Goal: Task Accomplishment & Management: Manage account settings

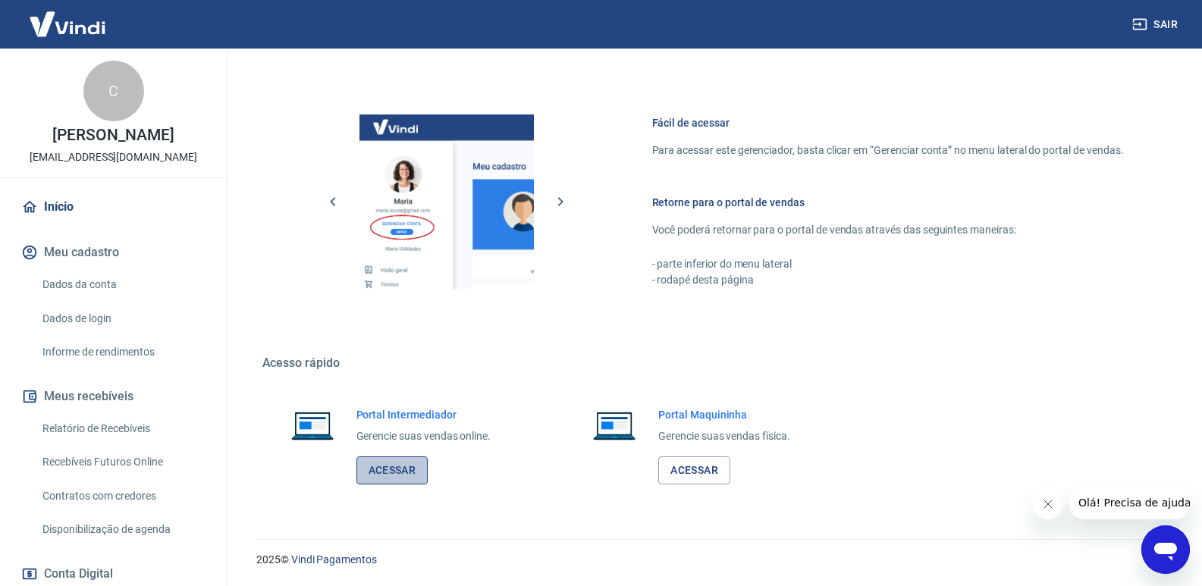
click at [404, 474] on link "Acessar" at bounding box center [392, 471] width 72 height 28
